Goal: Transaction & Acquisition: Purchase product/service

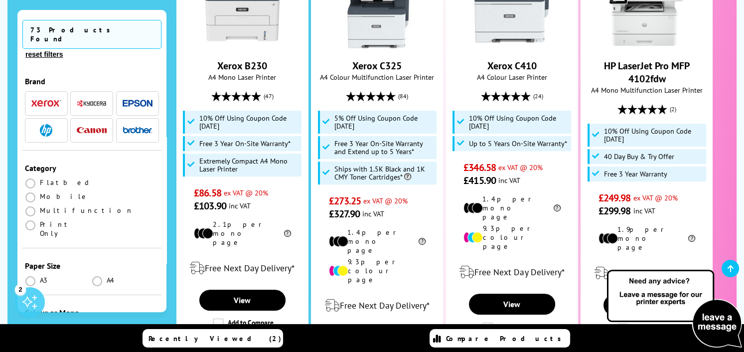
scroll to position [379, 0]
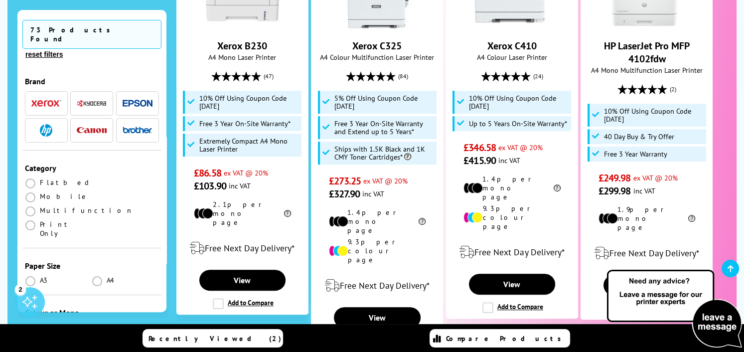
click at [138, 100] on img "button" at bounding box center [138, 103] width 30 height 7
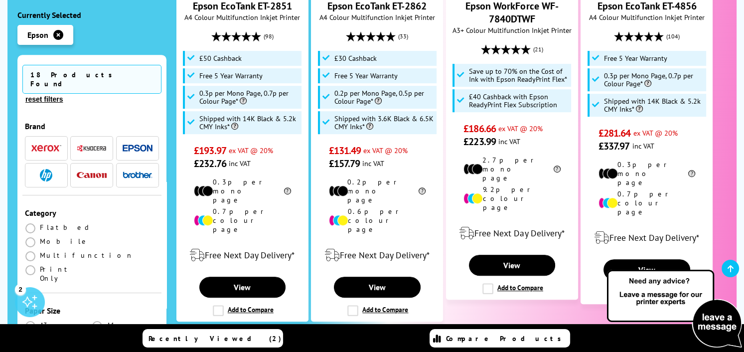
scroll to position [399, 0]
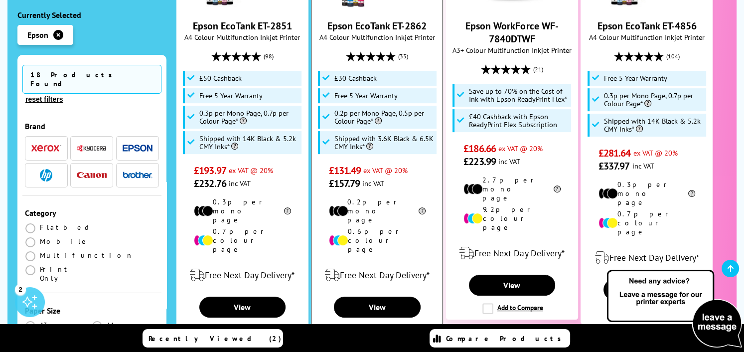
click at [391, 30] on link "Epson EcoTank ET-2862" at bounding box center [376, 25] width 99 height 13
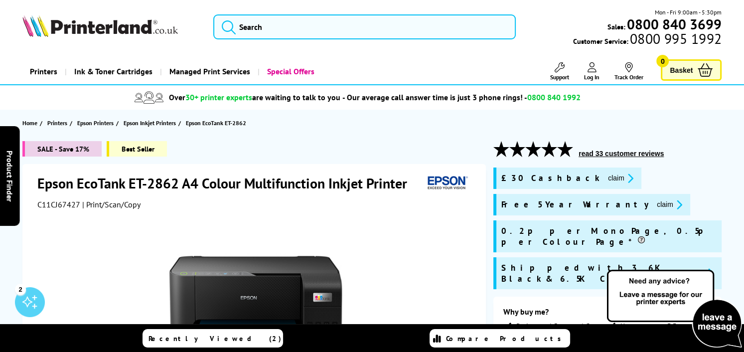
click at [532, 184] on span "£30 Cashback" at bounding box center [550, 177] width 99 height 11
click at [605, 184] on button "claim" at bounding box center [620, 177] width 31 height 11
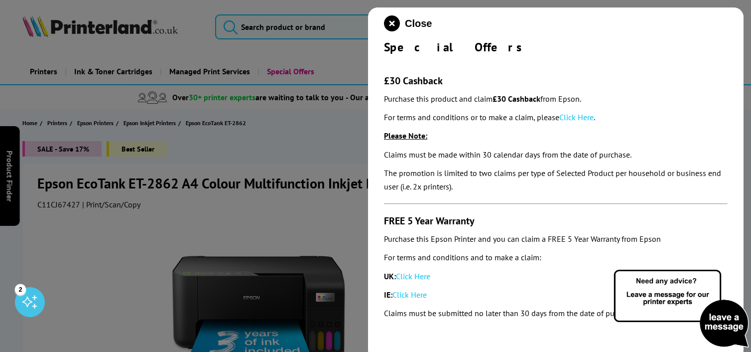
click at [585, 122] on link "Click Here" at bounding box center [576, 117] width 34 height 10
